Goal: Find specific page/section: Find specific page/section

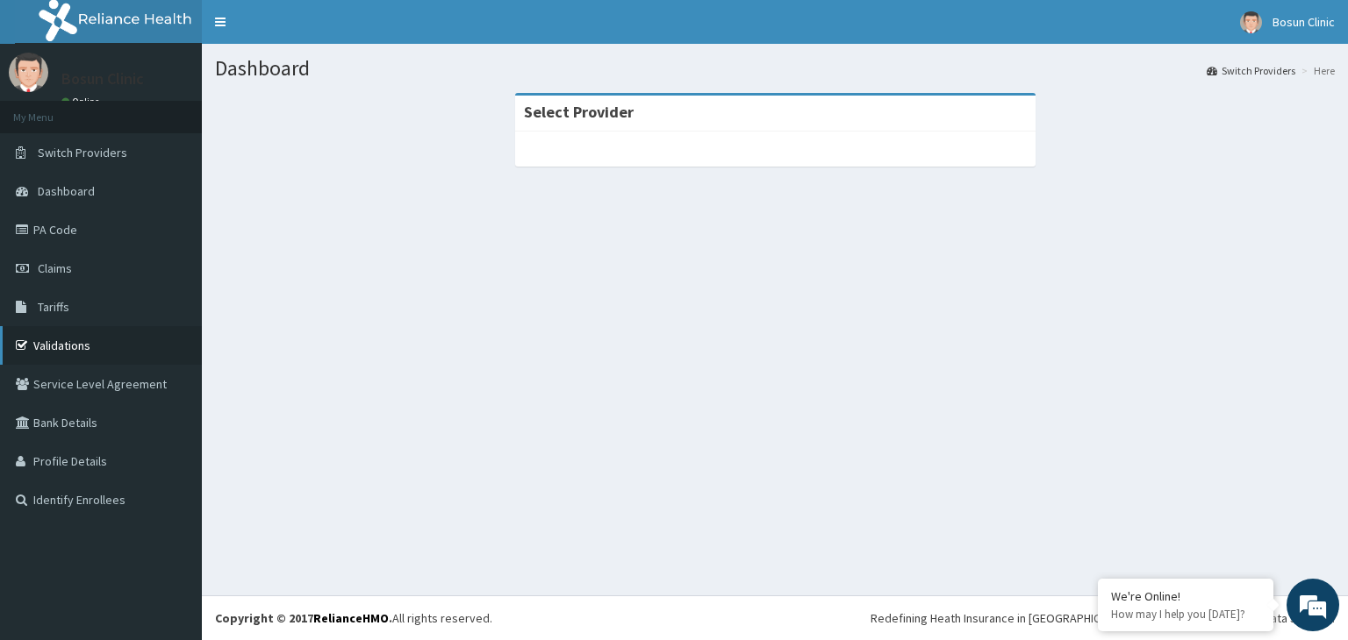
click at [77, 339] on link "Validations" at bounding box center [101, 345] width 202 height 39
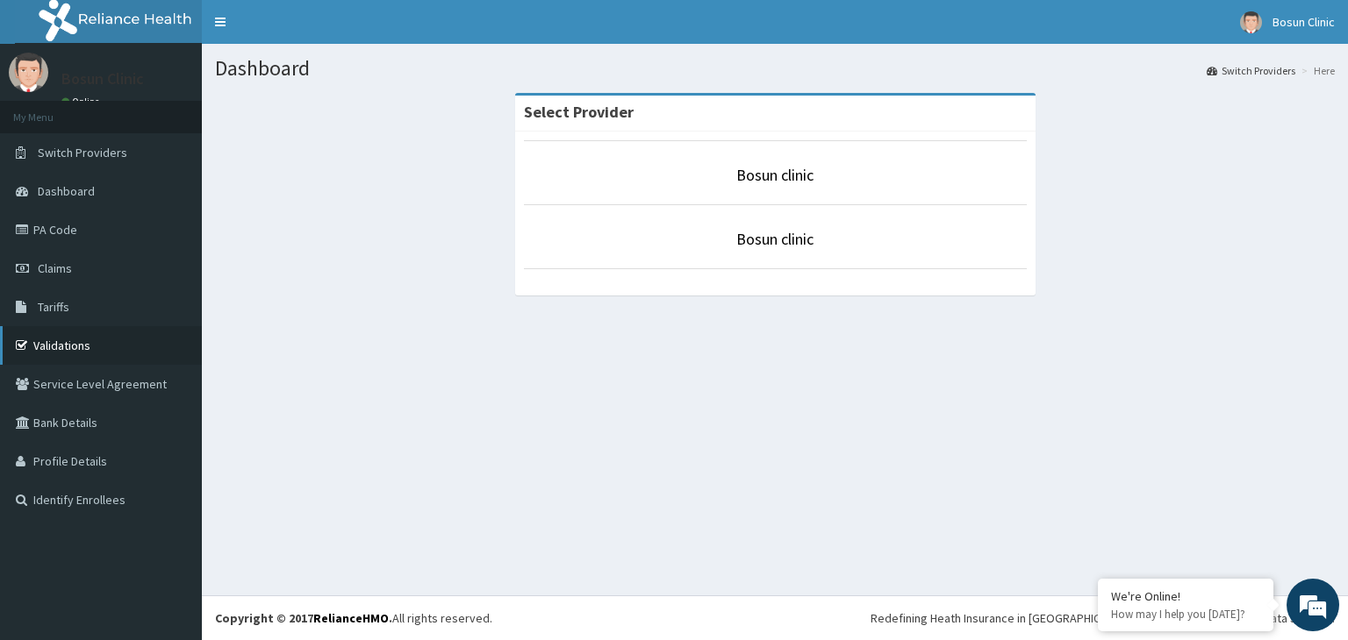
click at [32, 342] on link "Validations" at bounding box center [101, 345] width 202 height 39
